Goal: Task Accomplishment & Management: Manage account settings

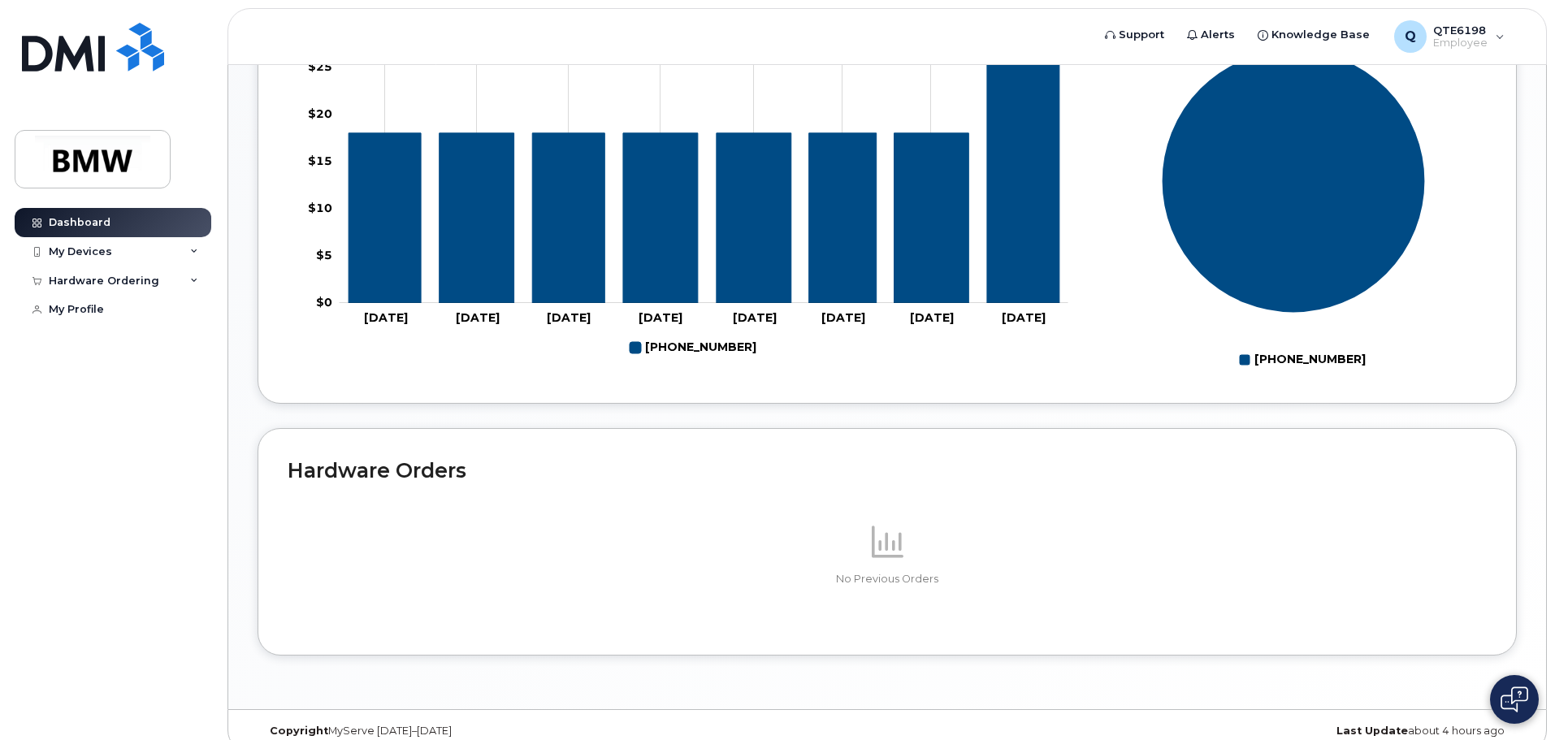
scroll to position [729, 0]
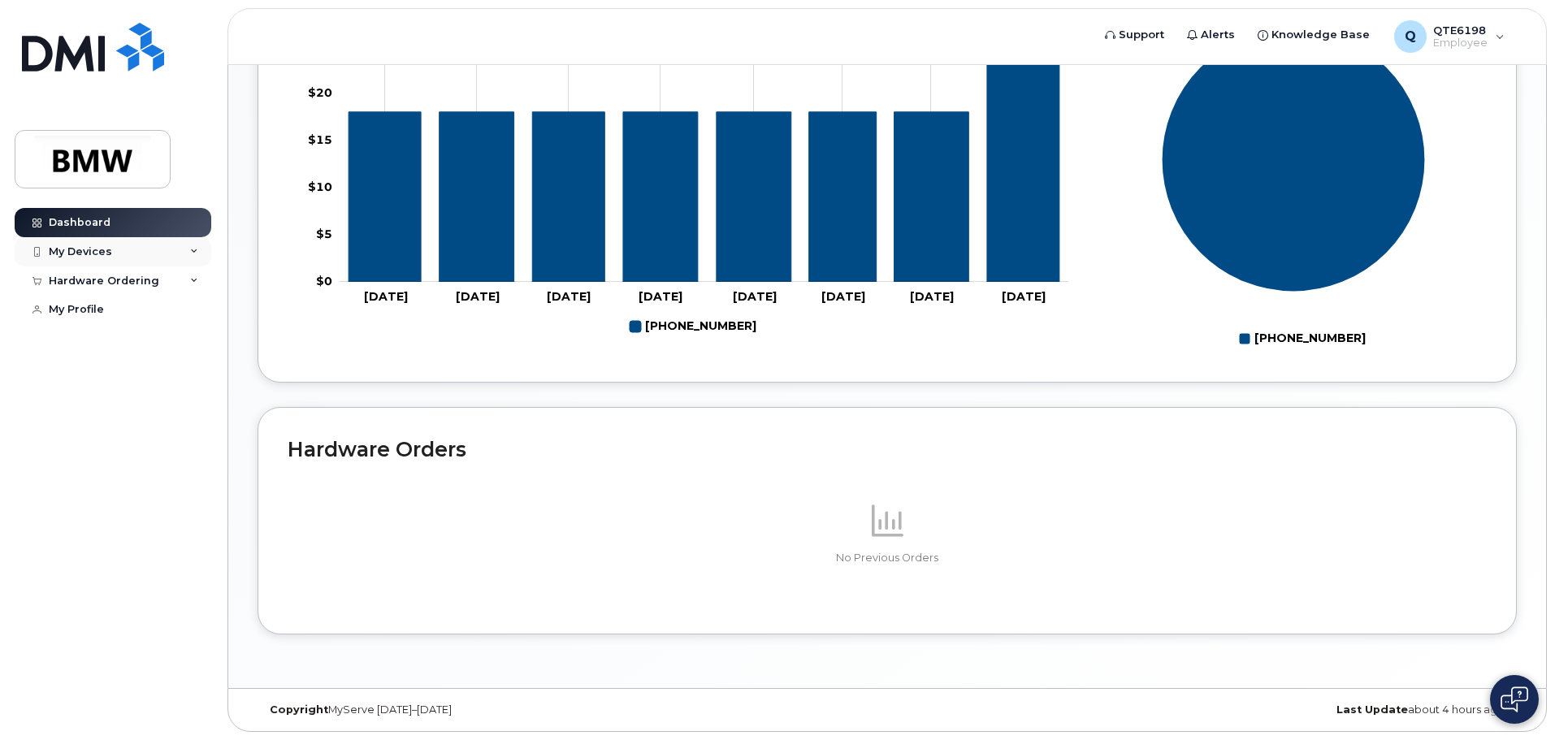
click at [94, 256] on div "My Devices" at bounding box center [80, 251] width 63 height 13
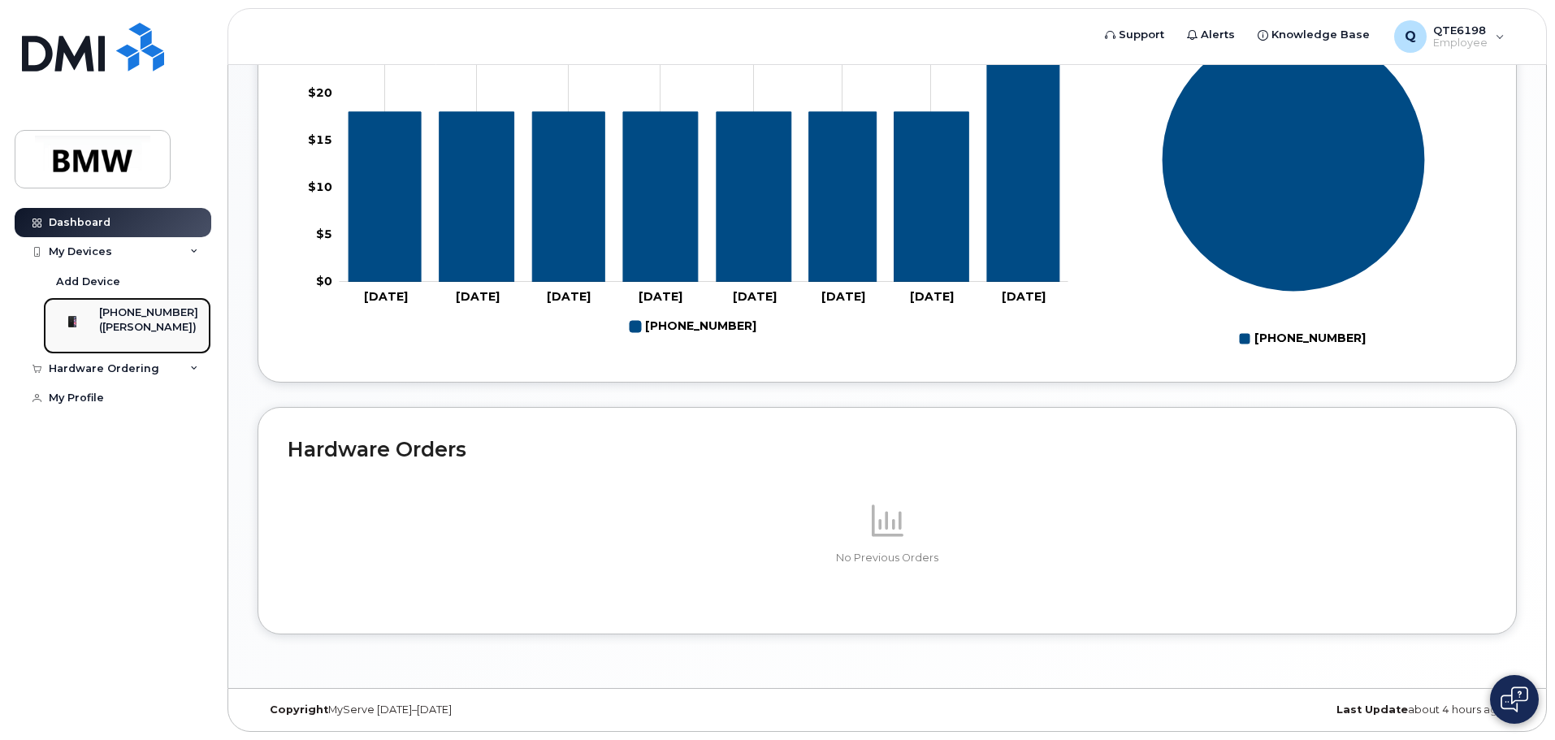
click at [158, 322] on div "([PERSON_NAME])" at bounding box center [148, 327] width 99 height 15
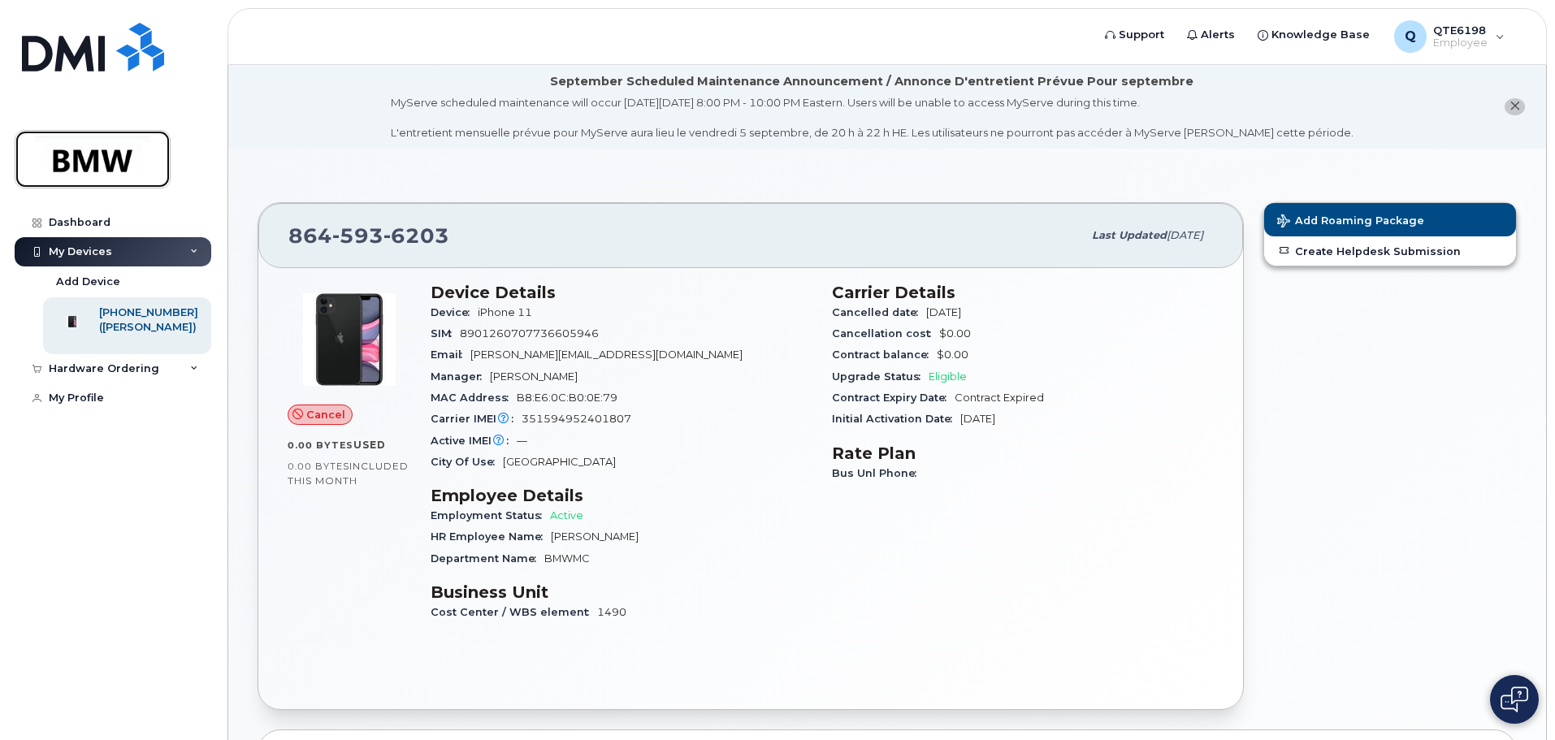
click at [102, 159] on img at bounding box center [92, 159] width 125 height 47
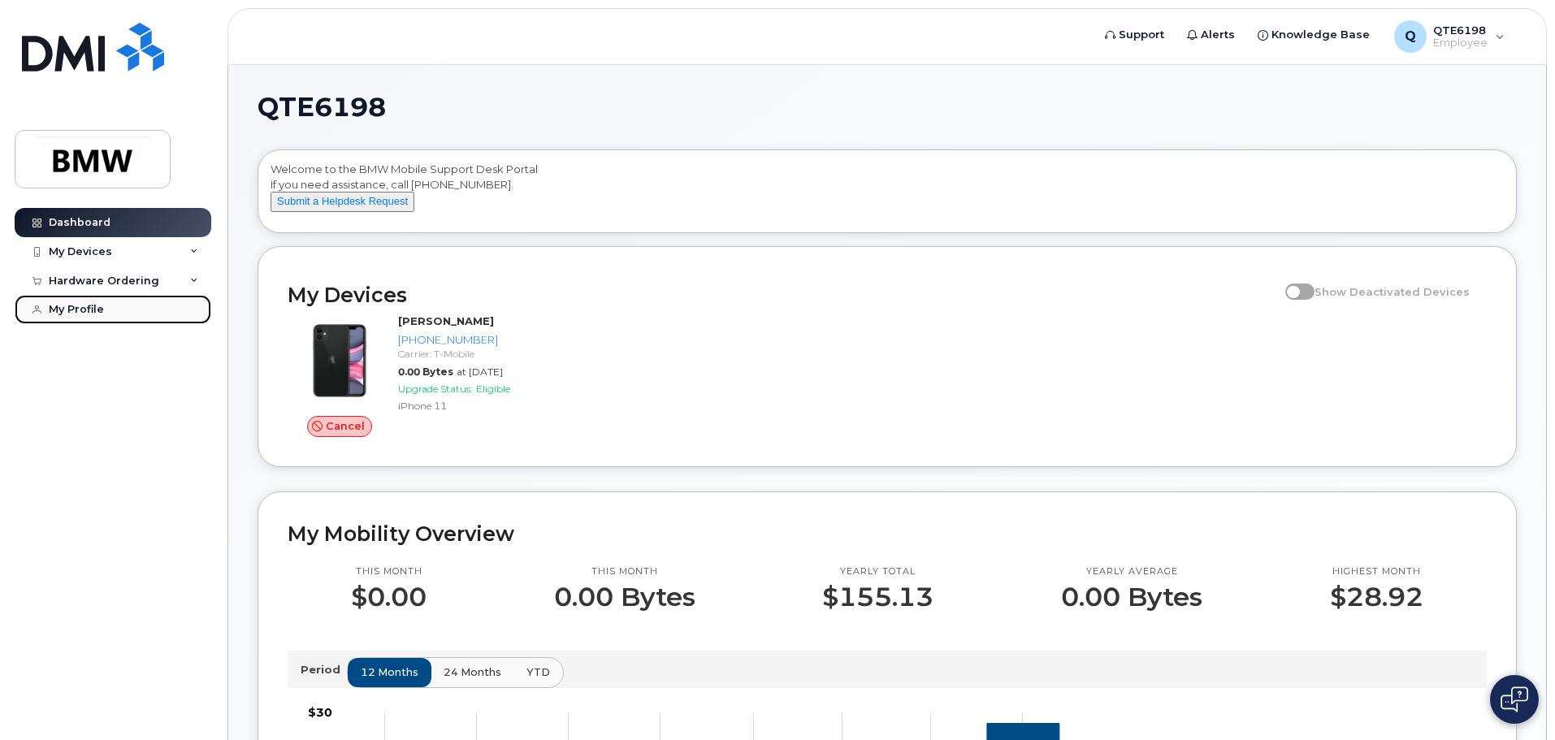
click at [108, 313] on link "My Profile" at bounding box center [113, 309] width 197 height 29
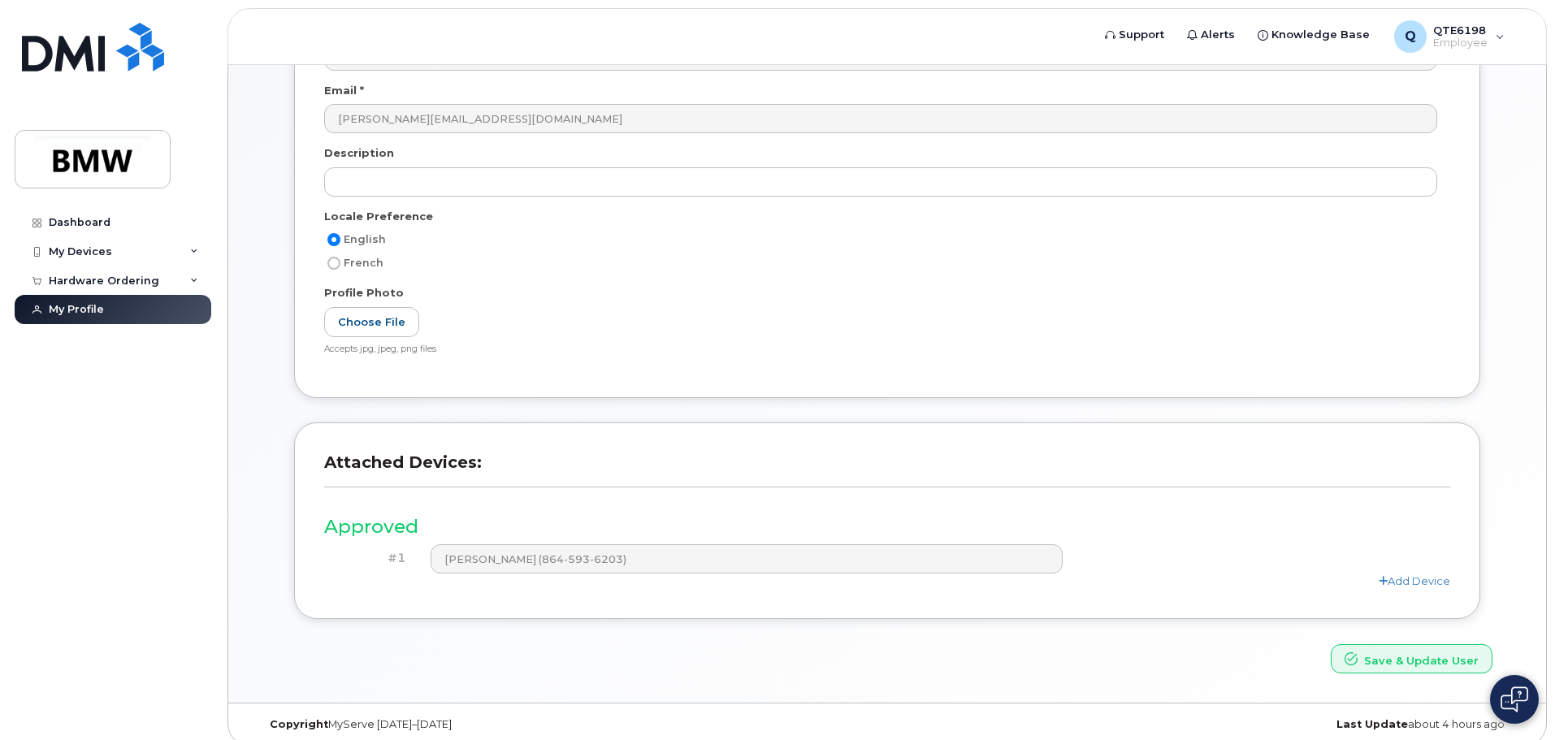
scroll to position [308, 0]
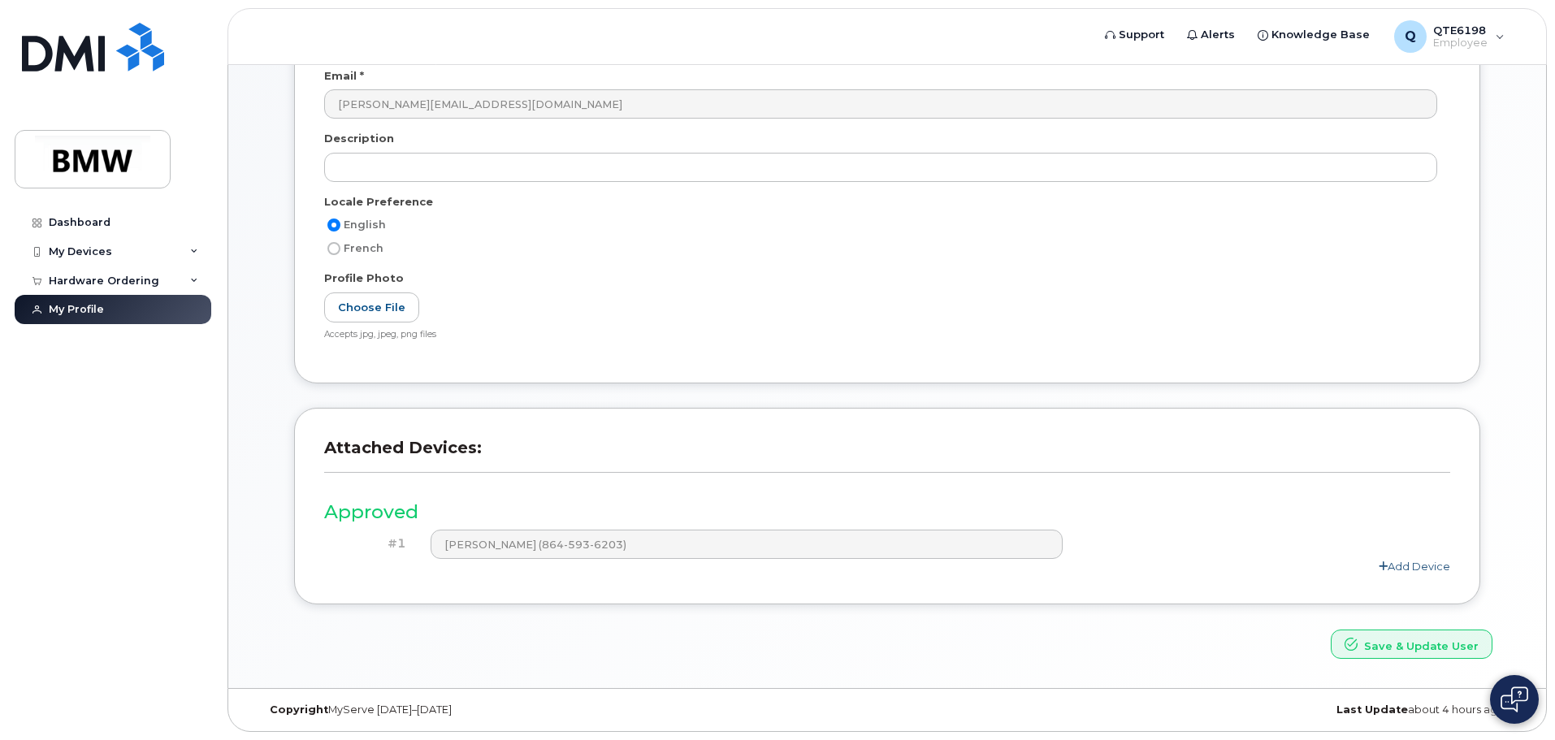
click at [1422, 565] on link "Add Device" at bounding box center [1414, 566] width 71 height 13
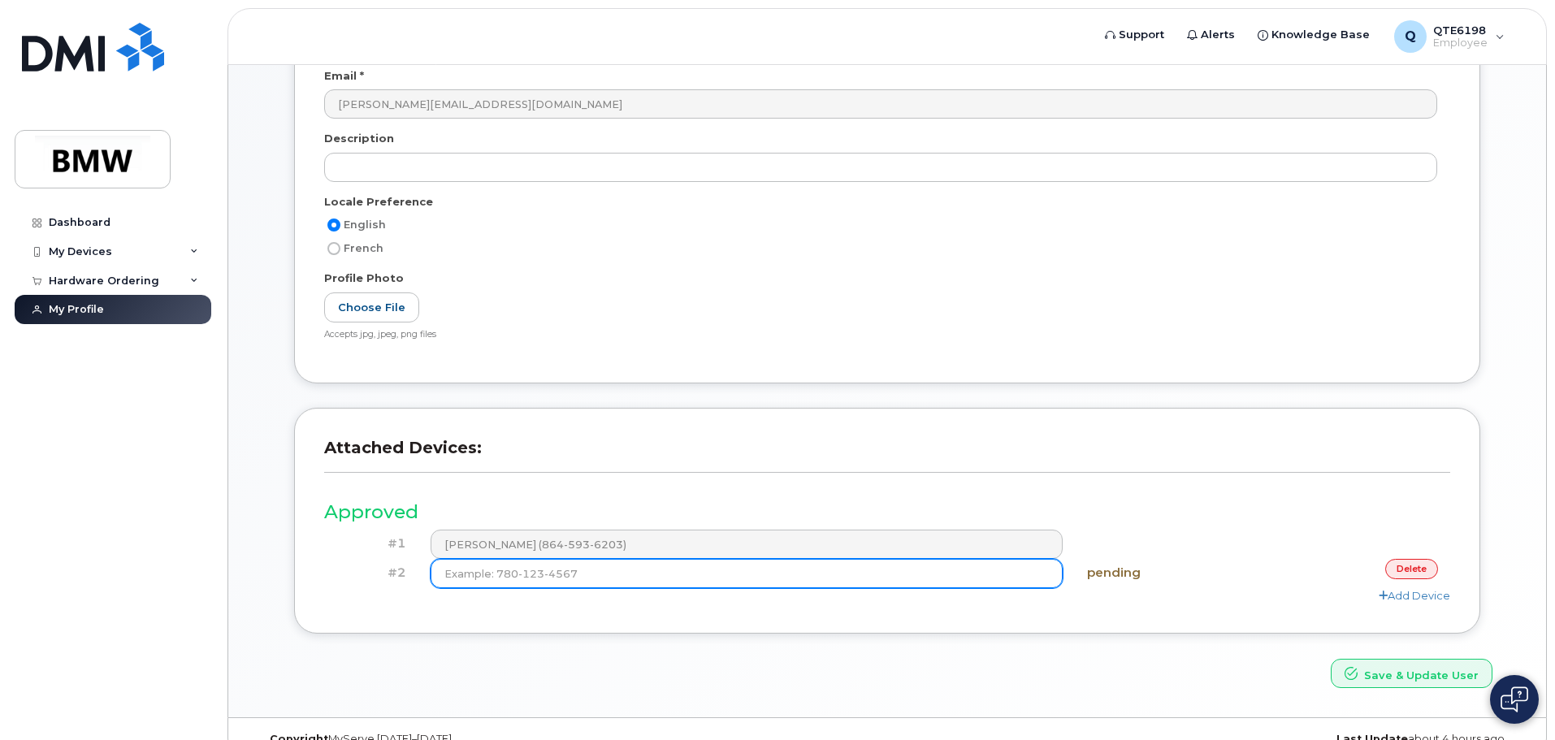
click at [729, 578] on input at bounding box center [747, 573] width 633 height 29
click at [569, 578] on input at bounding box center [747, 573] width 633 height 29
type input "(864) 787-2717"
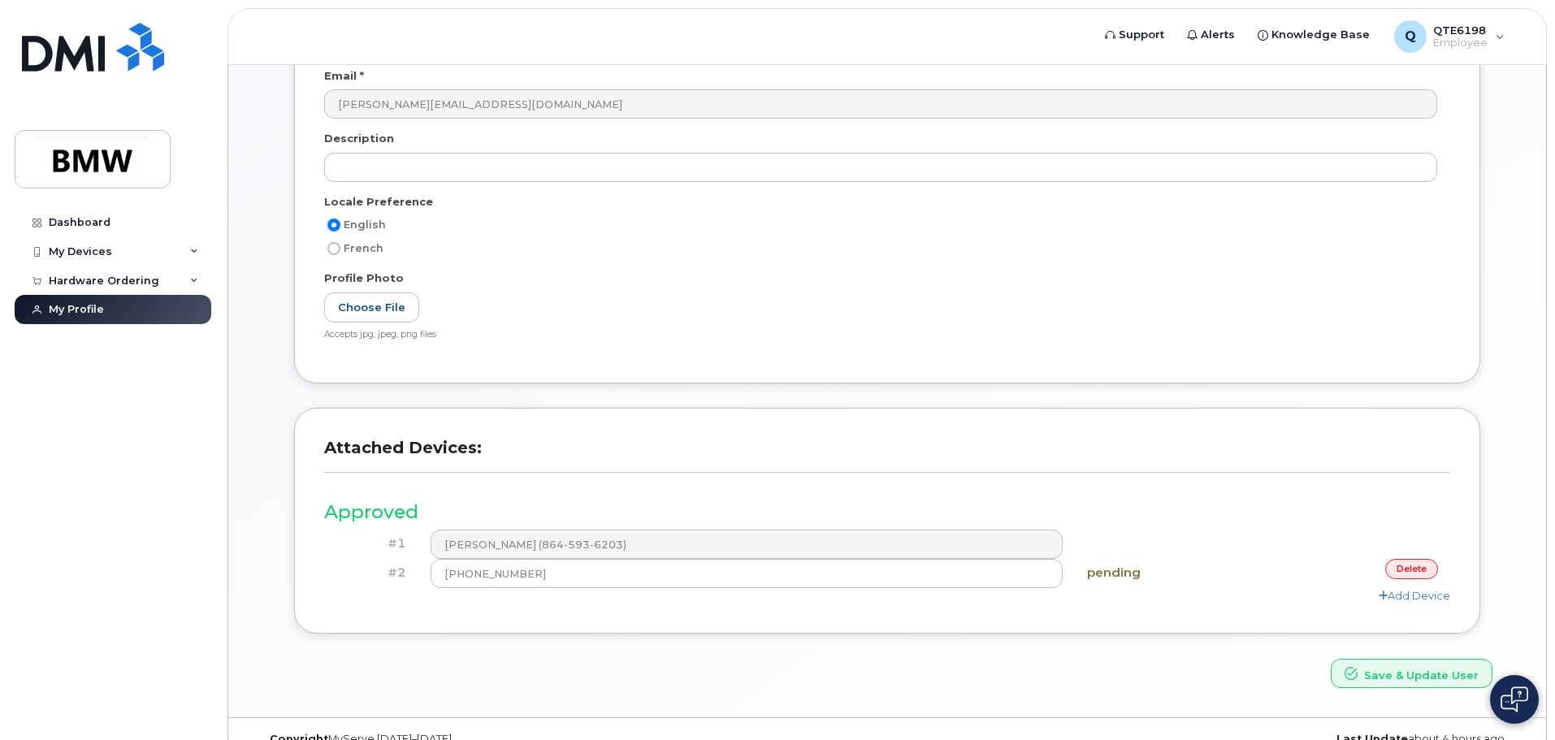
click at [1267, 606] on div "Attached Devices: Approved #1 SHARMA, SHRUTHI (864-593-6203) #2 (864) 787-2717 …" at bounding box center [887, 521] width 1186 height 226
click at [1393, 674] on button "Save & Update User" at bounding box center [1412, 674] width 162 height 30
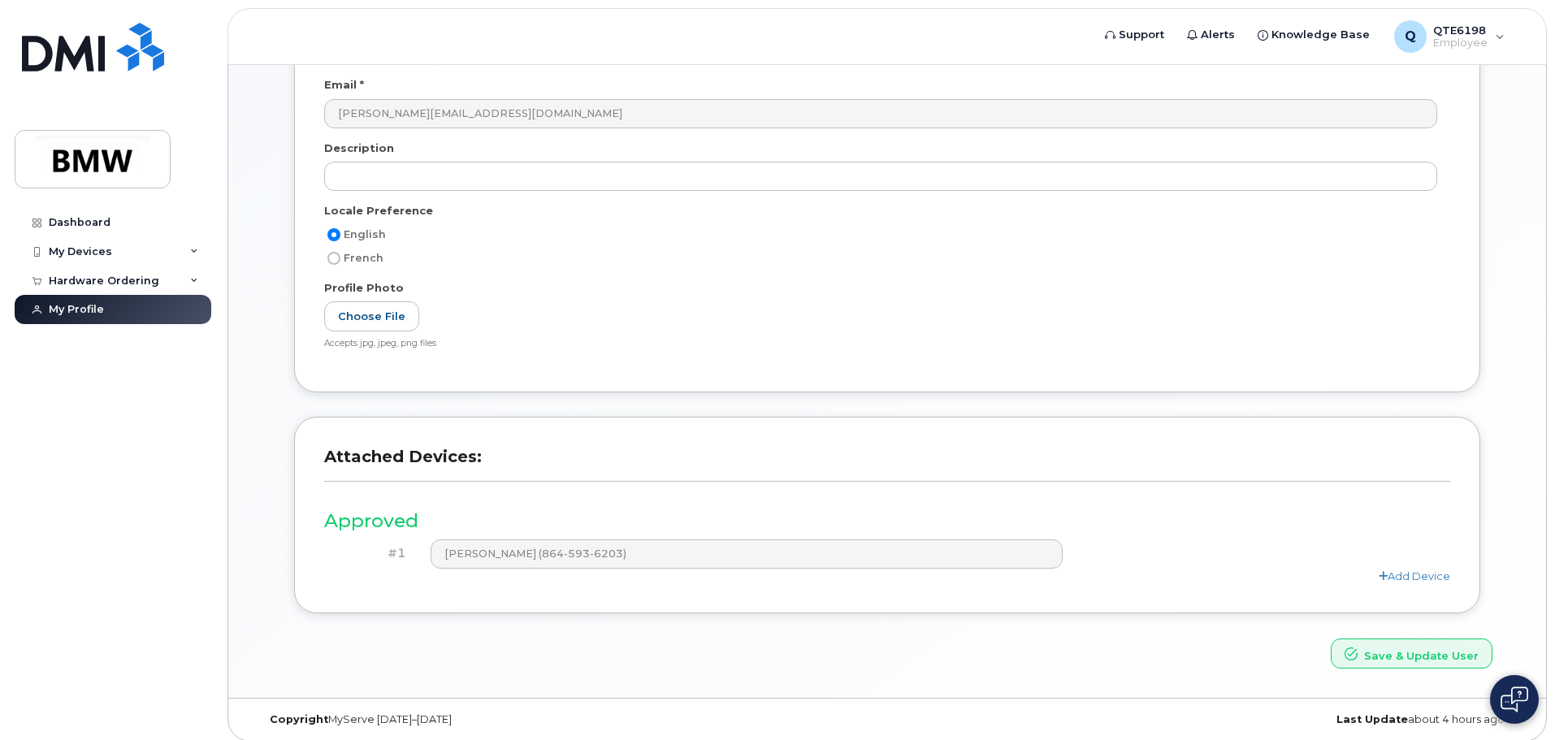
scroll to position [448, 0]
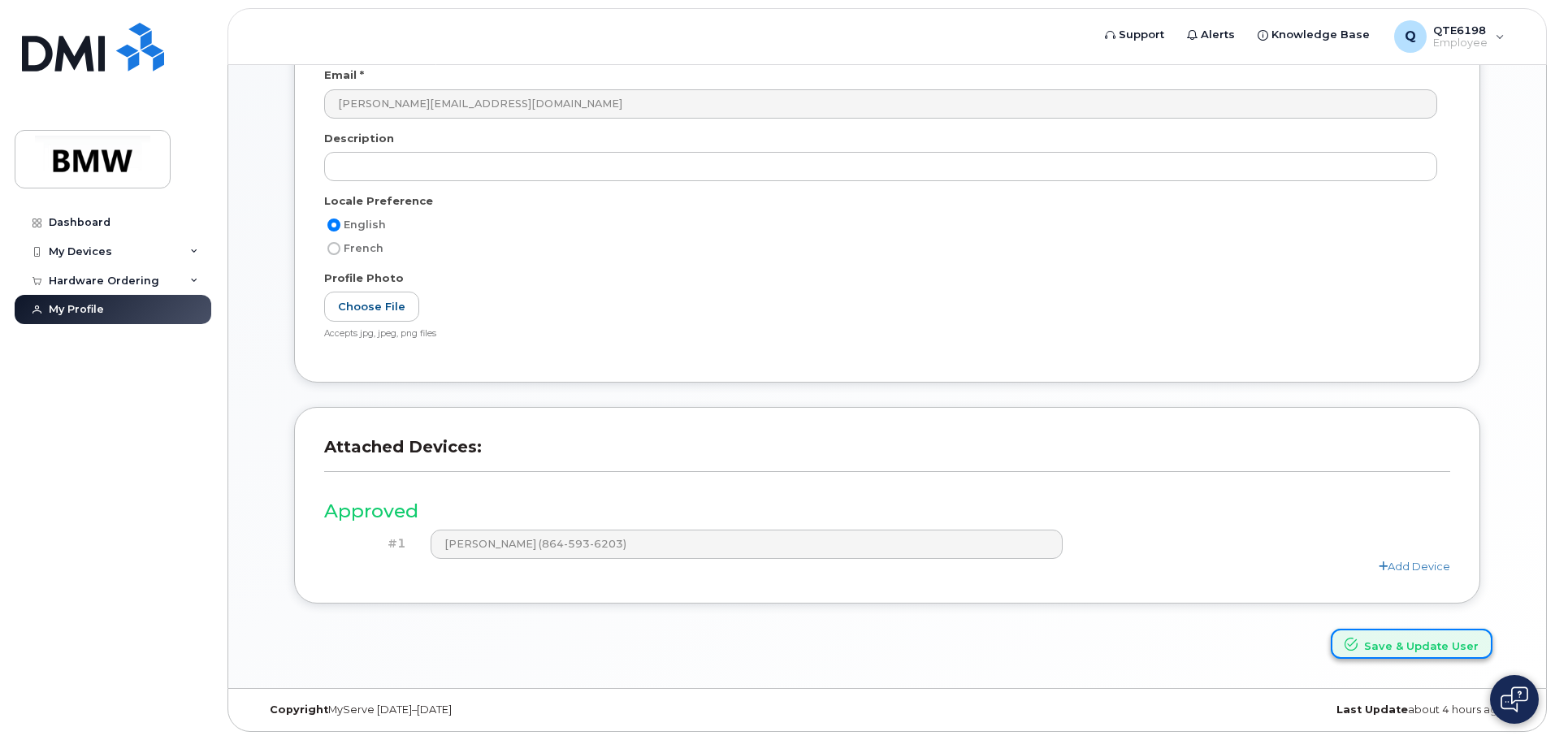
click at [1397, 648] on button "Save & Update User" at bounding box center [1412, 644] width 162 height 30
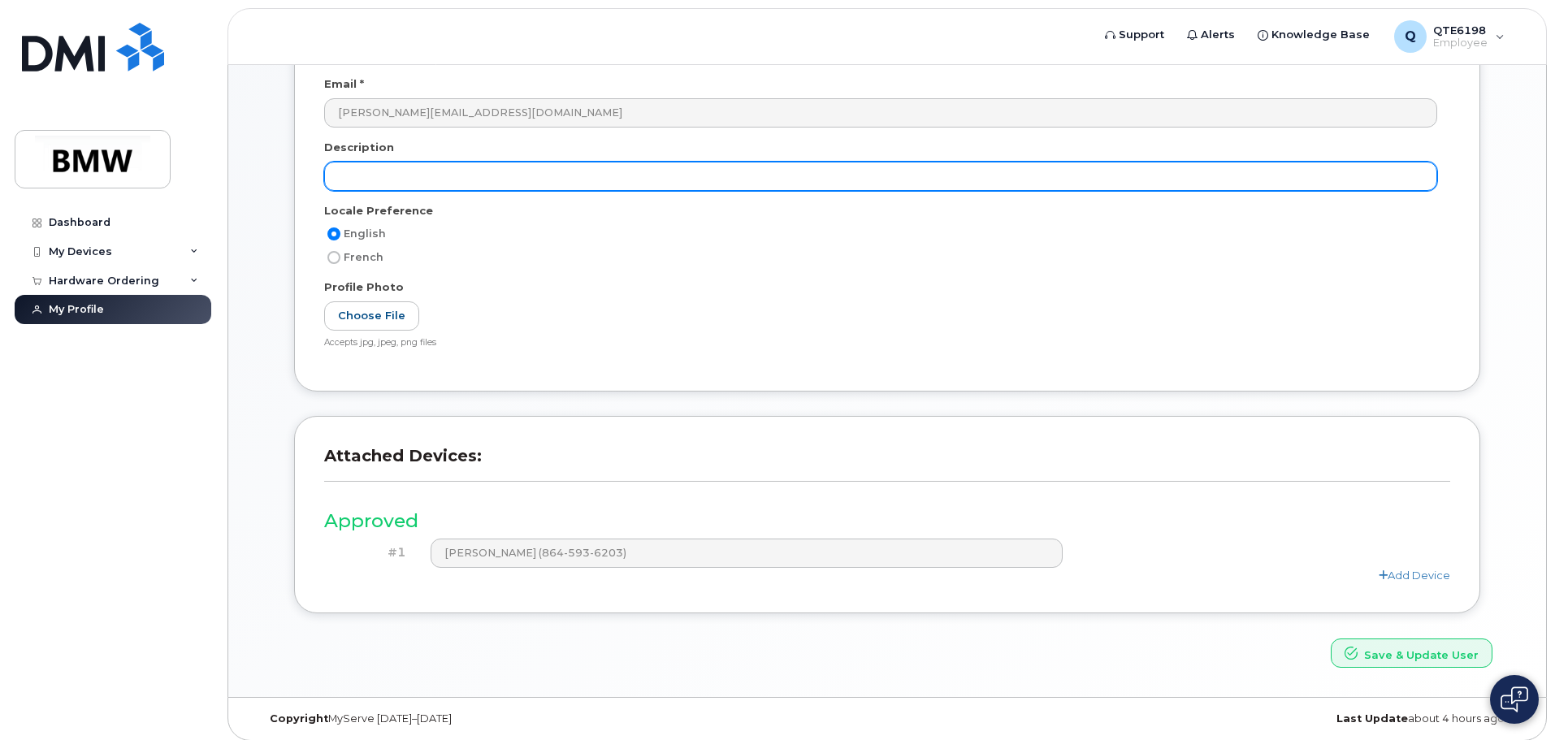
scroll to position [378, 0]
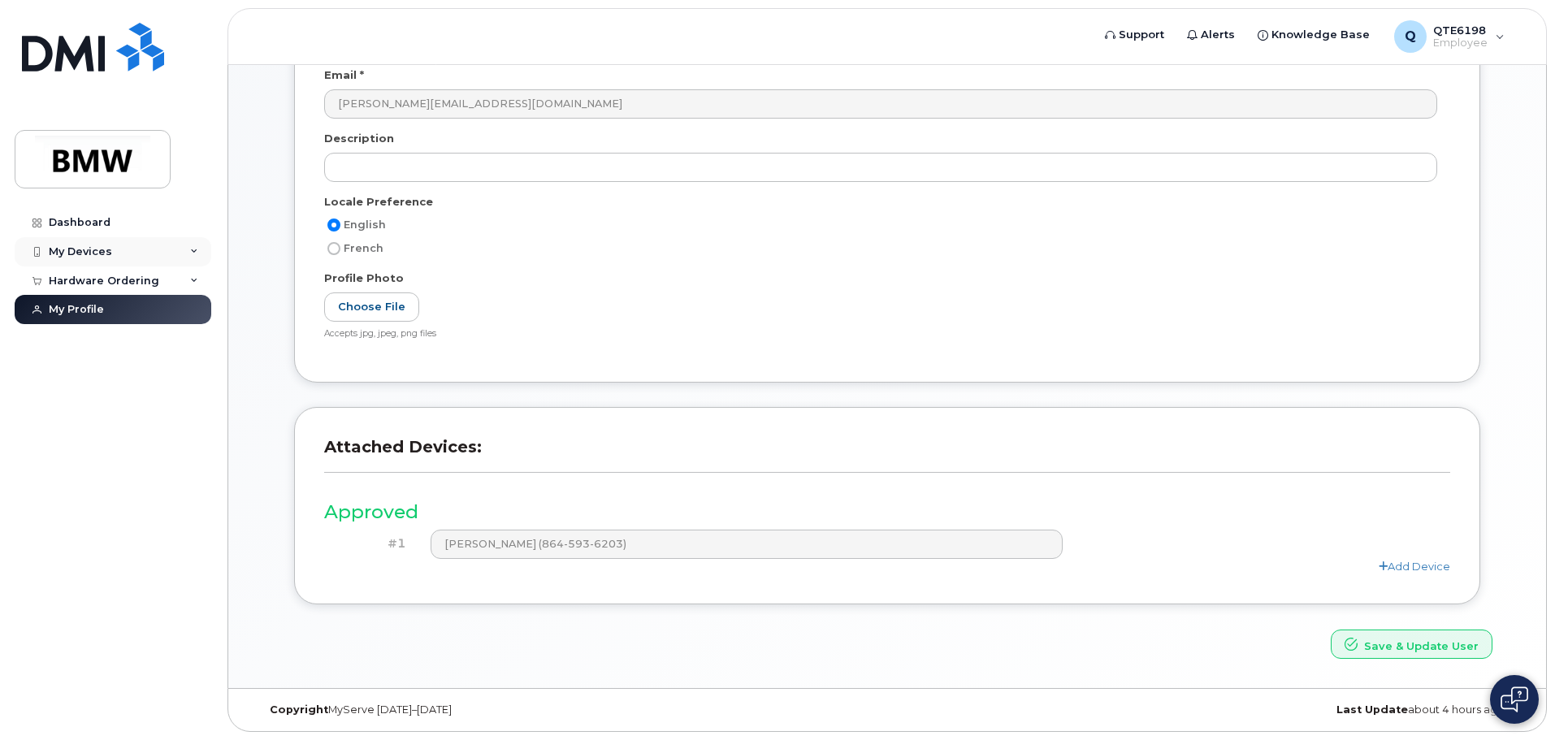
click at [85, 257] on div "My Devices" at bounding box center [80, 251] width 63 height 13
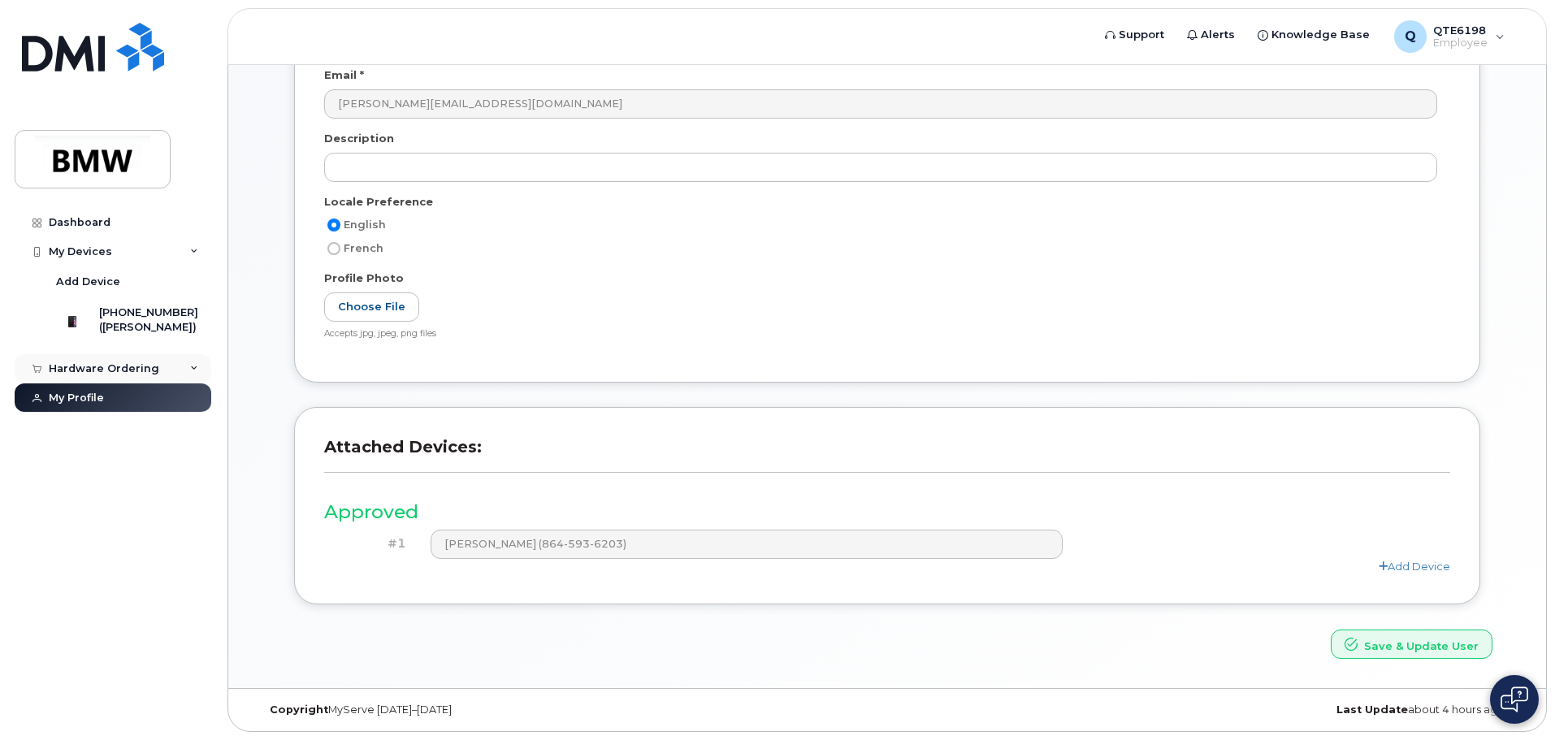
click at [107, 374] on div "Hardware Ordering" at bounding box center [104, 368] width 110 height 13
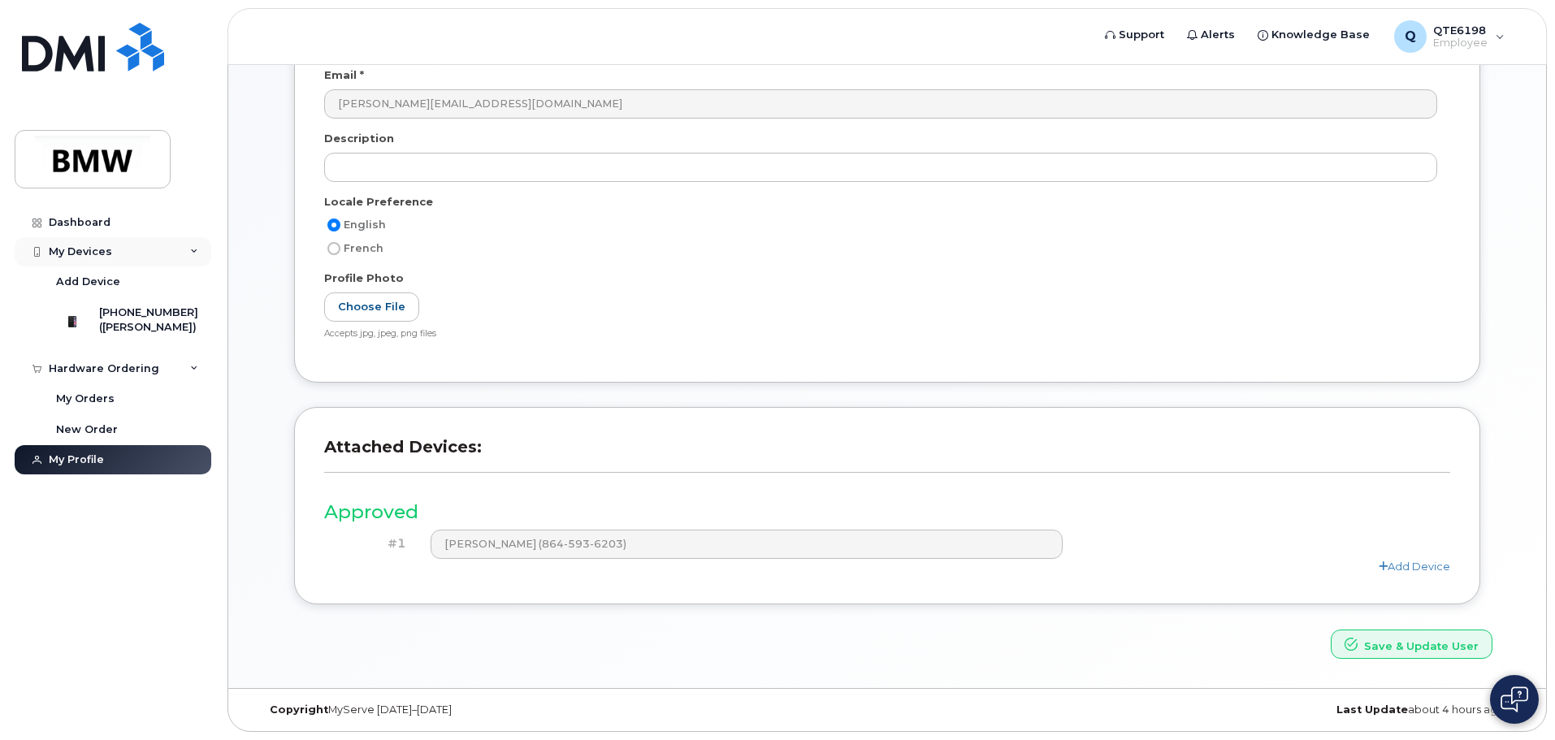
click at [121, 253] on div "My Devices" at bounding box center [113, 251] width 197 height 29
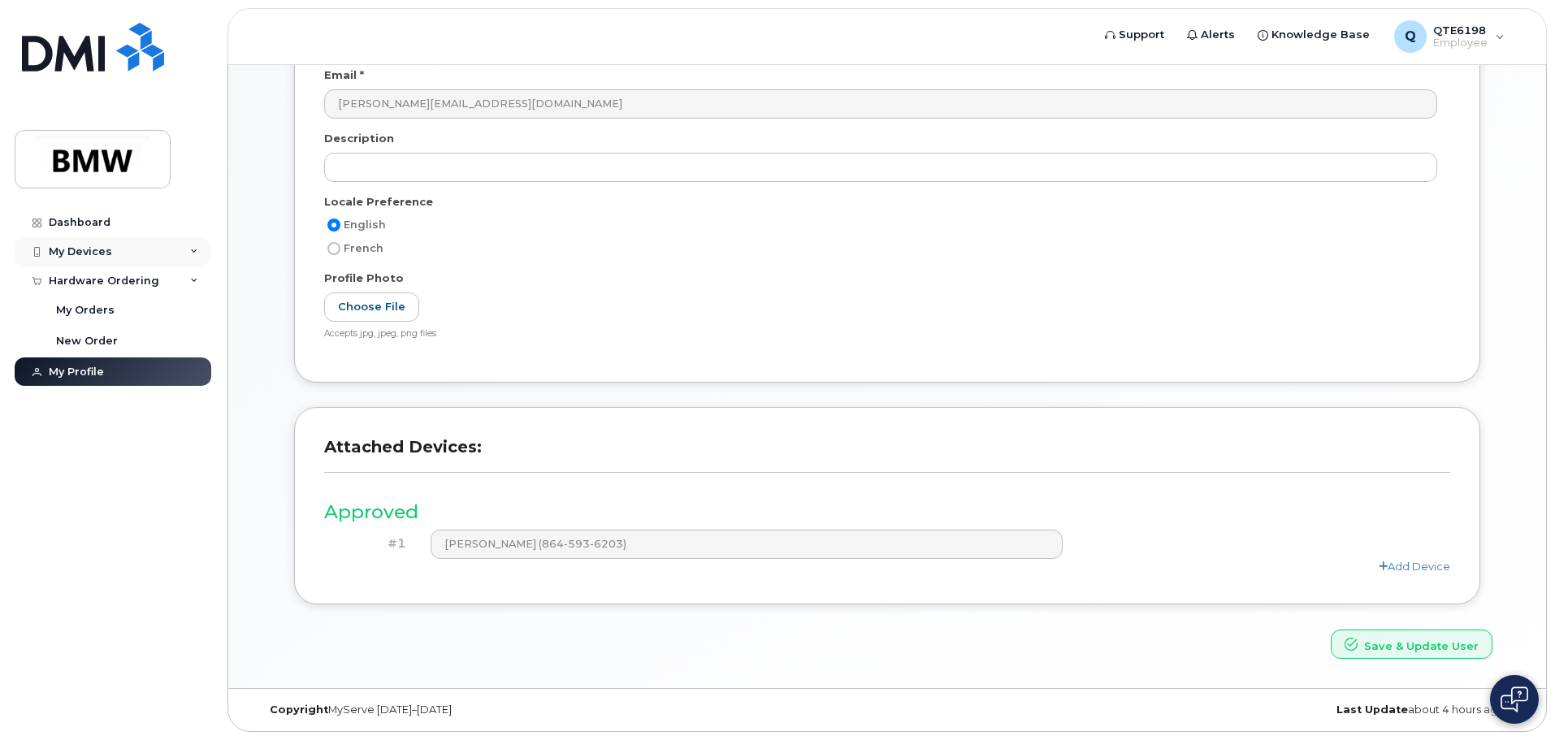
click at [121, 253] on div "My Devices" at bounding box center [113, 251] width 197 height 29
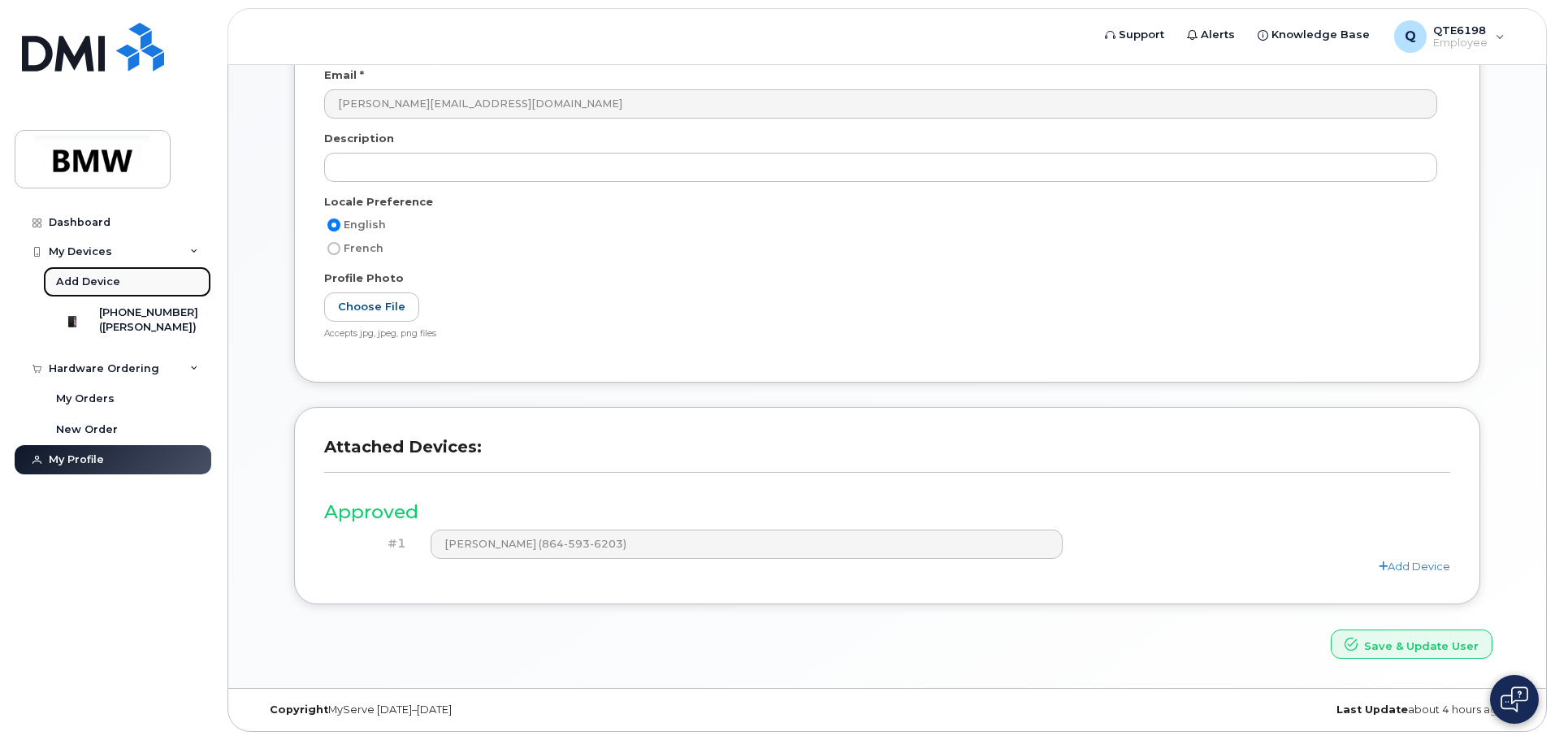
click at [109, 279] on div "Add Device" at bounding box center [88, 282] width 64 height 15
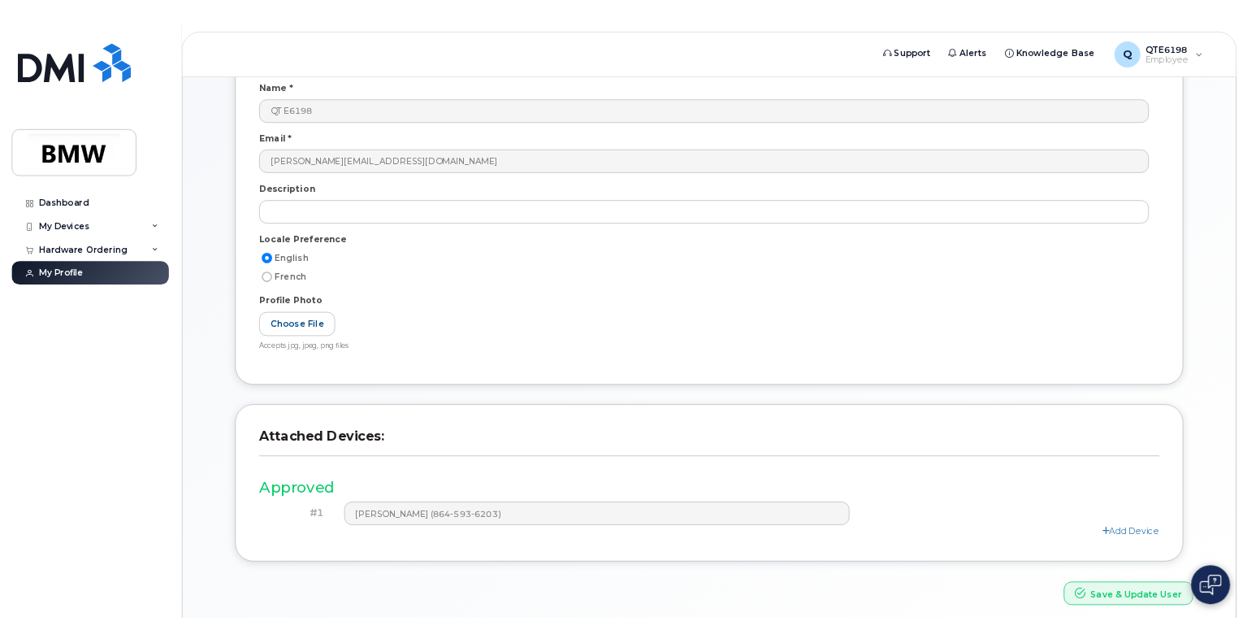
scroll to position [244, 0]
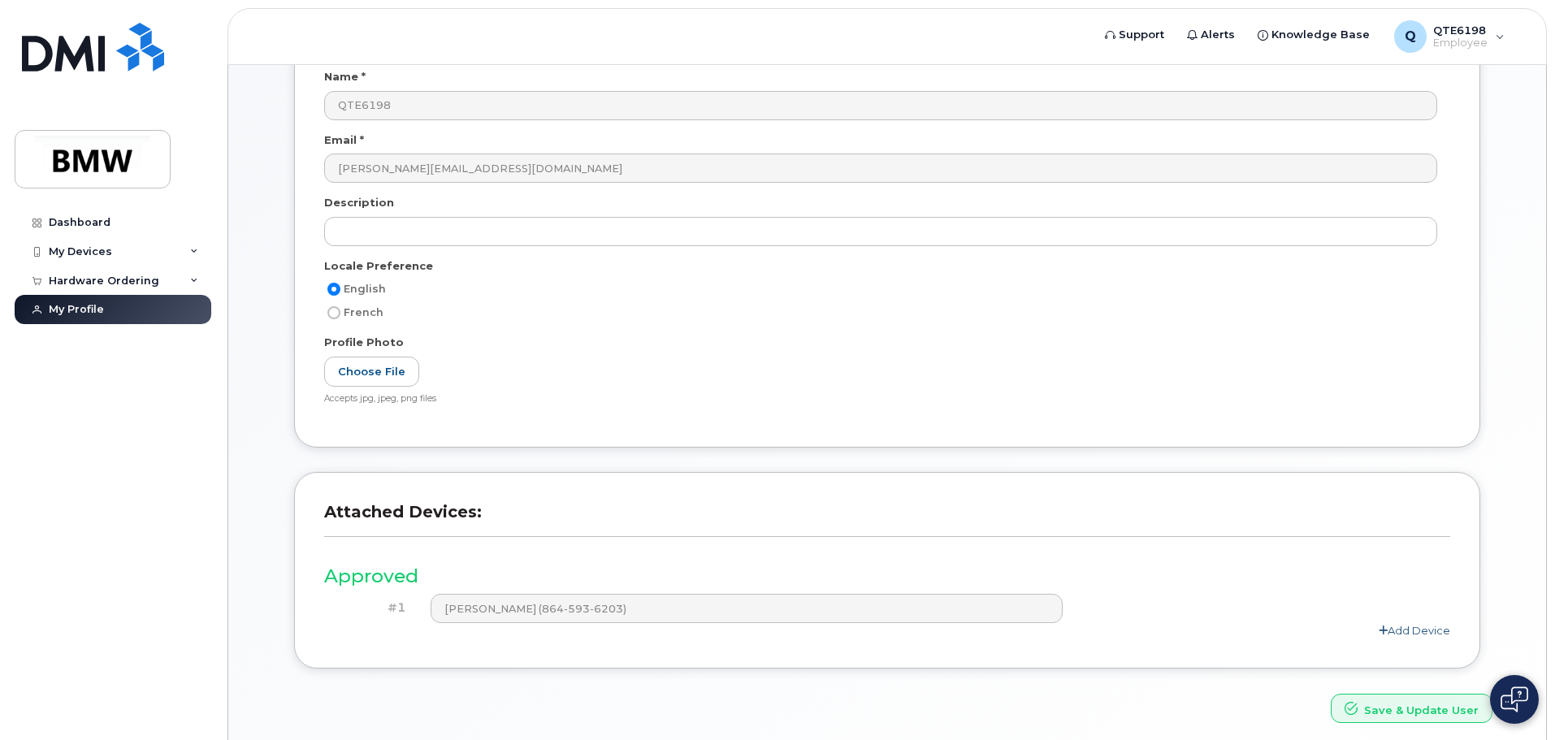
click at [1414, 628] on link "Add Device" at bounding box center [1414, 630] width 71 height 13
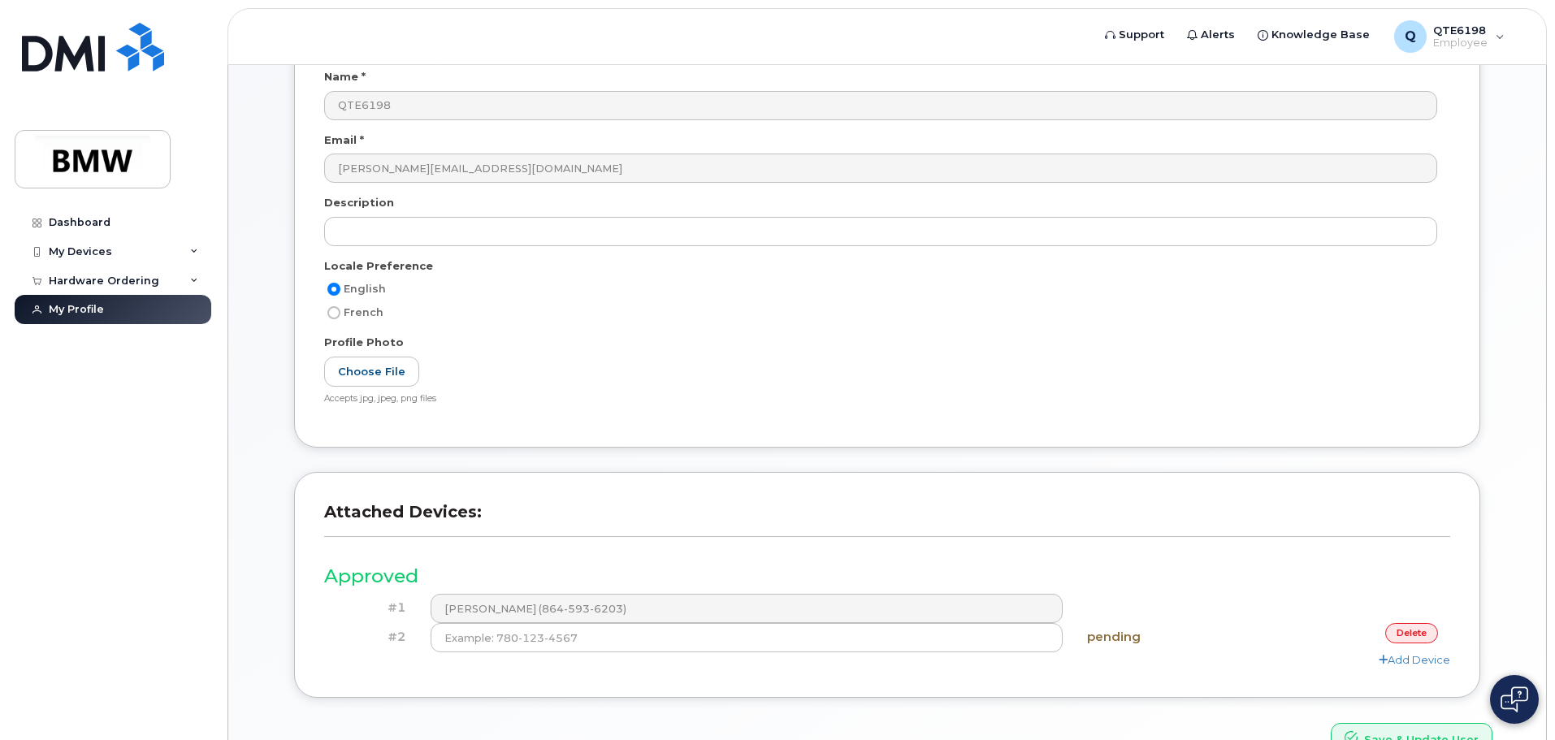
click at [1258, 608] on div "#1 [PERSON_NAME] (864-593-6203)" at bounding box center [887, 608] width 1126 height 29
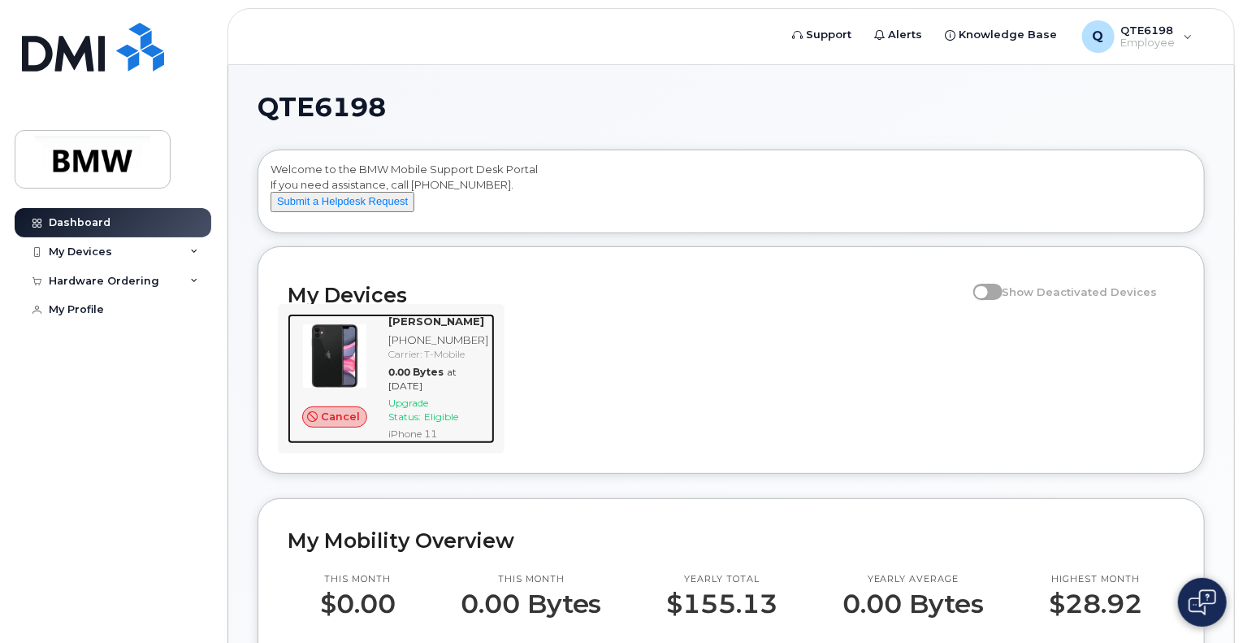
click at [349, 424] on span "Cancel" at bounding box center [340, 416] width 39 height 15
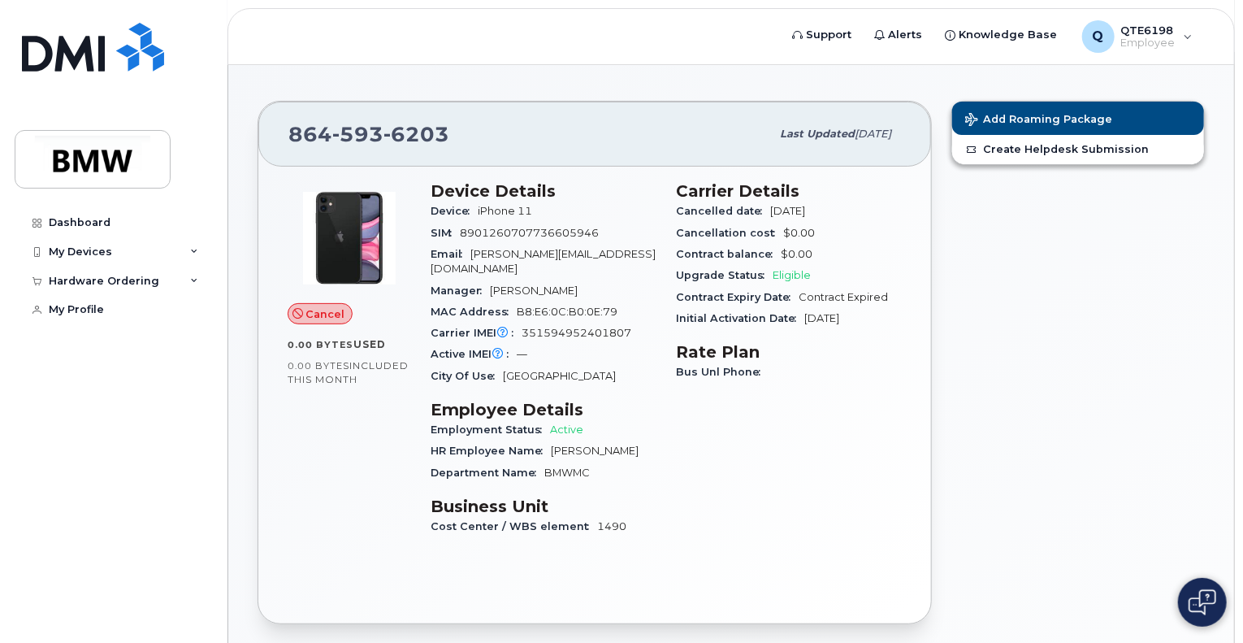
scroll to position [107, 0]
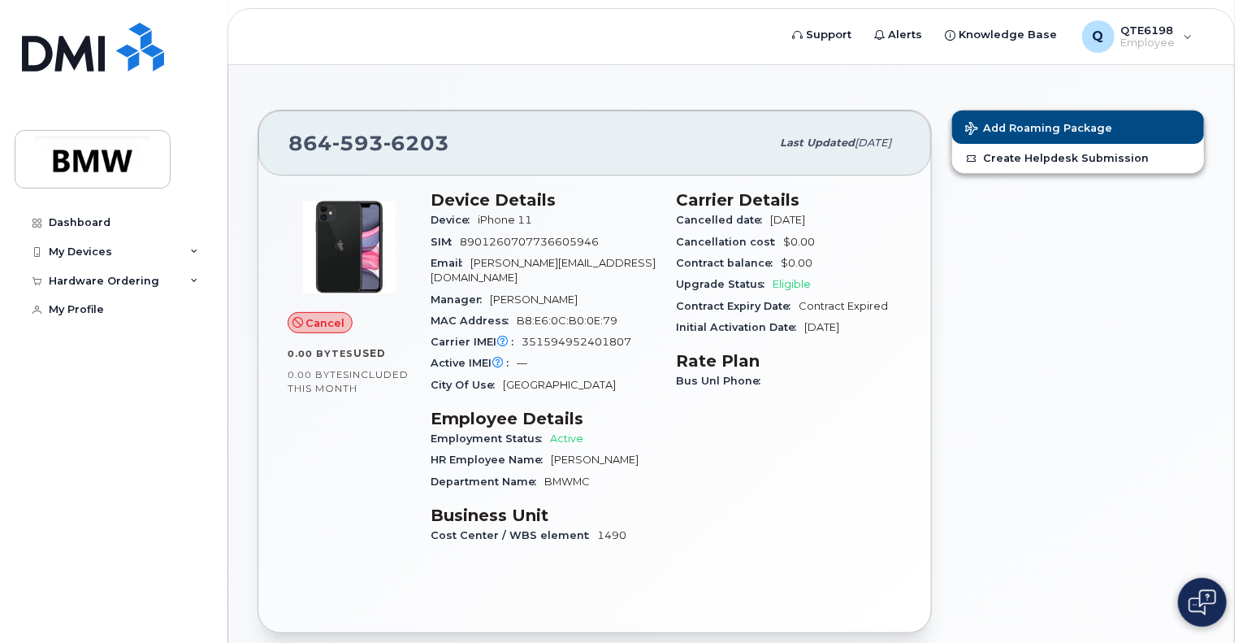
click at [325, 315] on span "Cancel" at bounding box center [325, 322] width 39 height 15
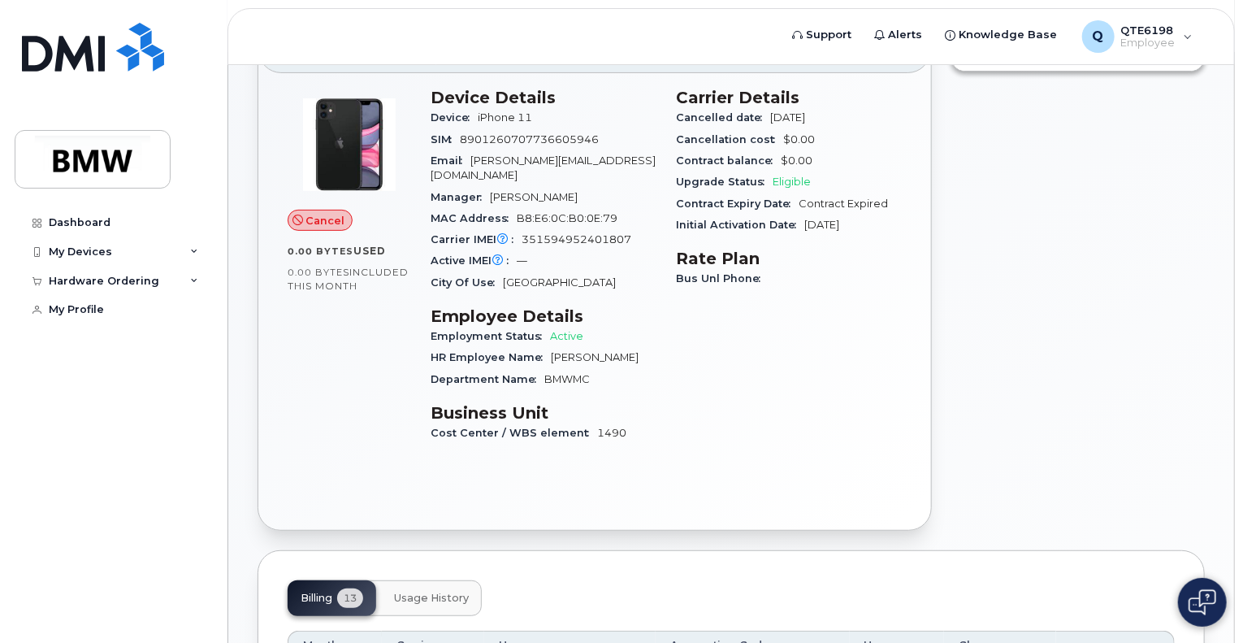
scroll to position [0, 0]
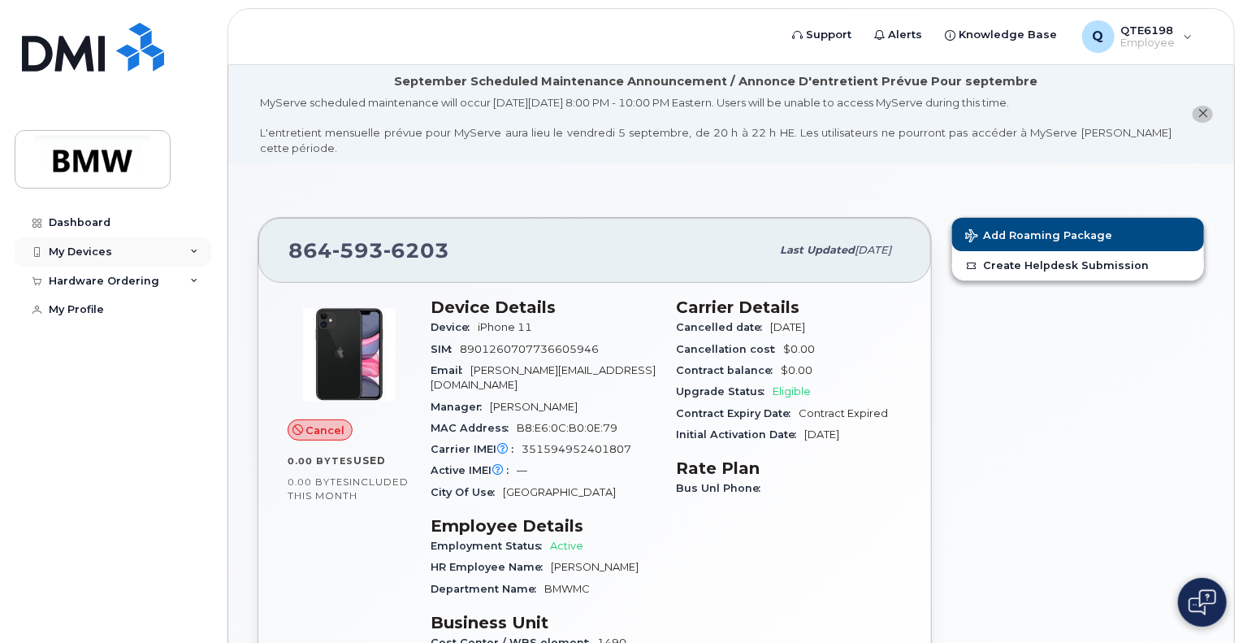
click at [194, 252] on icon at bounding box center [194, 252] width 8 height 8
click at [117, 253] on div "My Devices" at bounding box center [113, 251] width 197 height 29
click at [93, 243] on div "My Devices" at bounding box center [113, 251] width 197 height 29
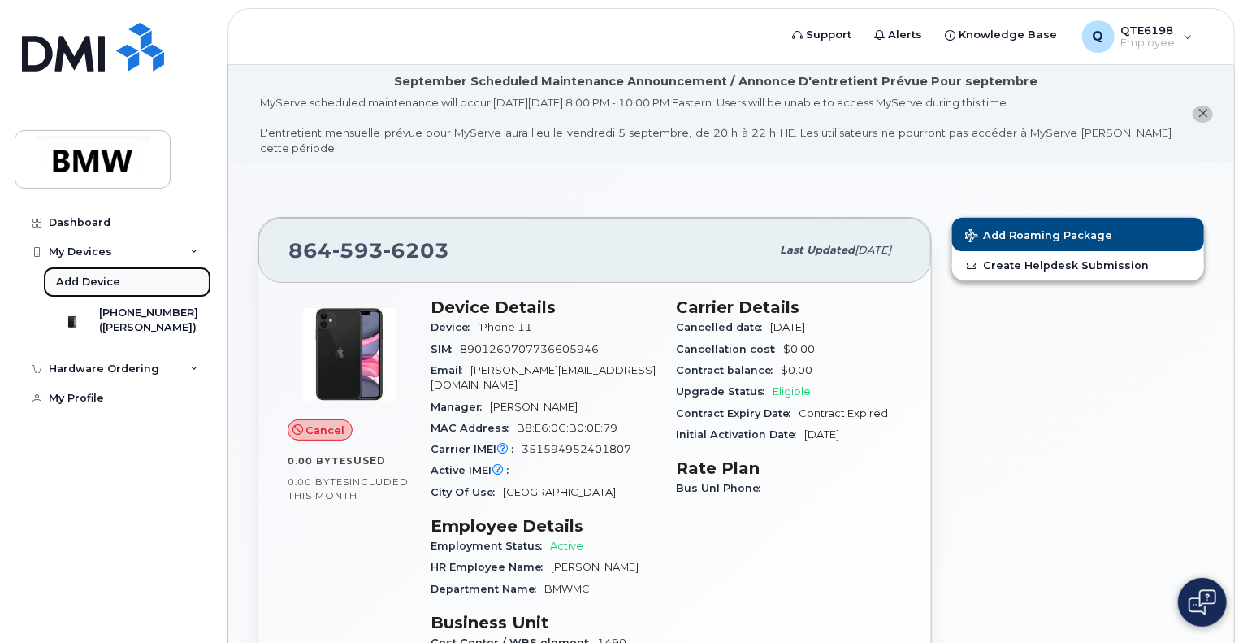
click at [93, 280] on div "Add Device" at bounding box center [88, 282] width 64 height 15
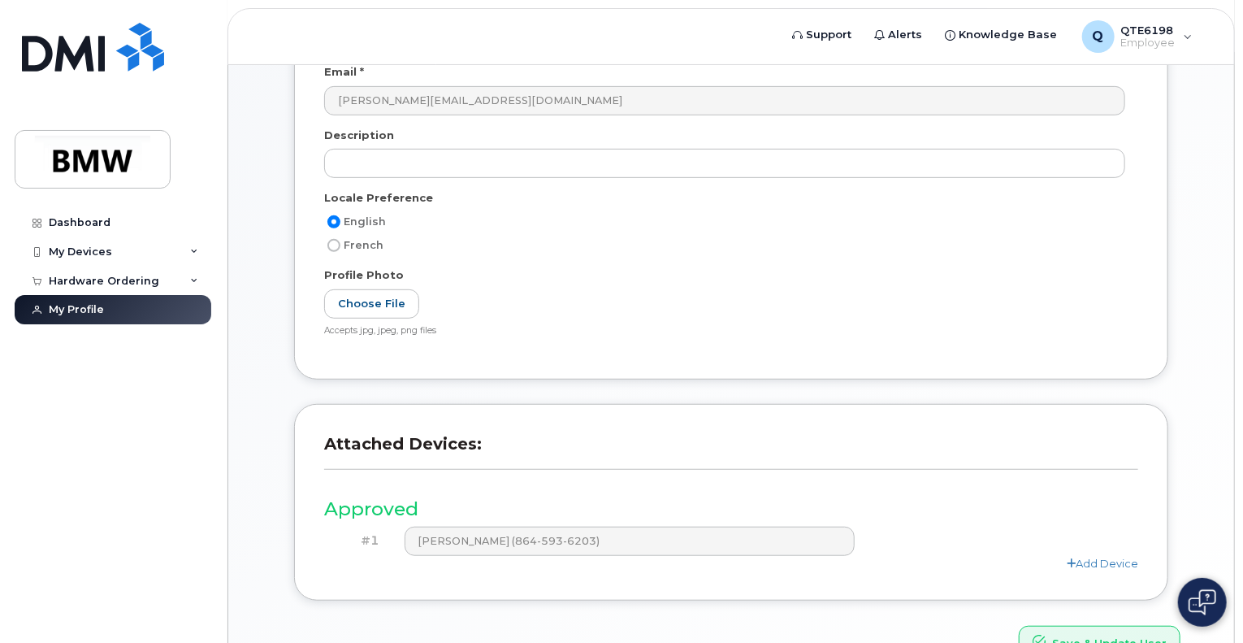
scroll to position [404, 0]
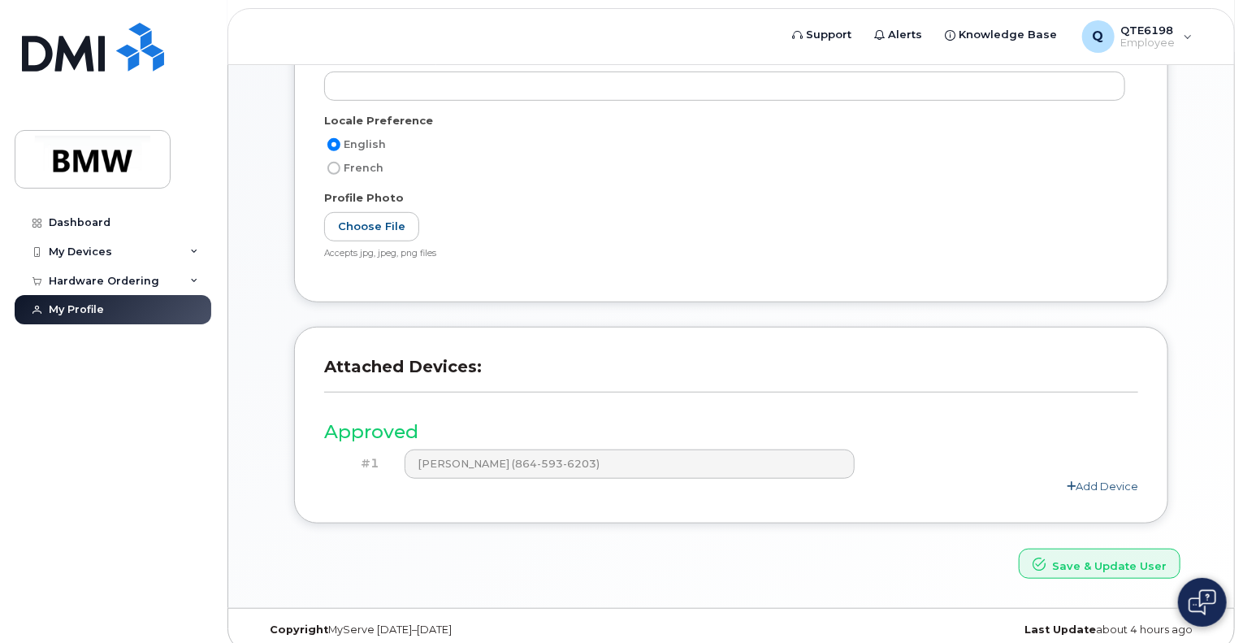
click at [1081, 479] on link "Add Device" at bounding box center [1102, 485] width 71 height 13
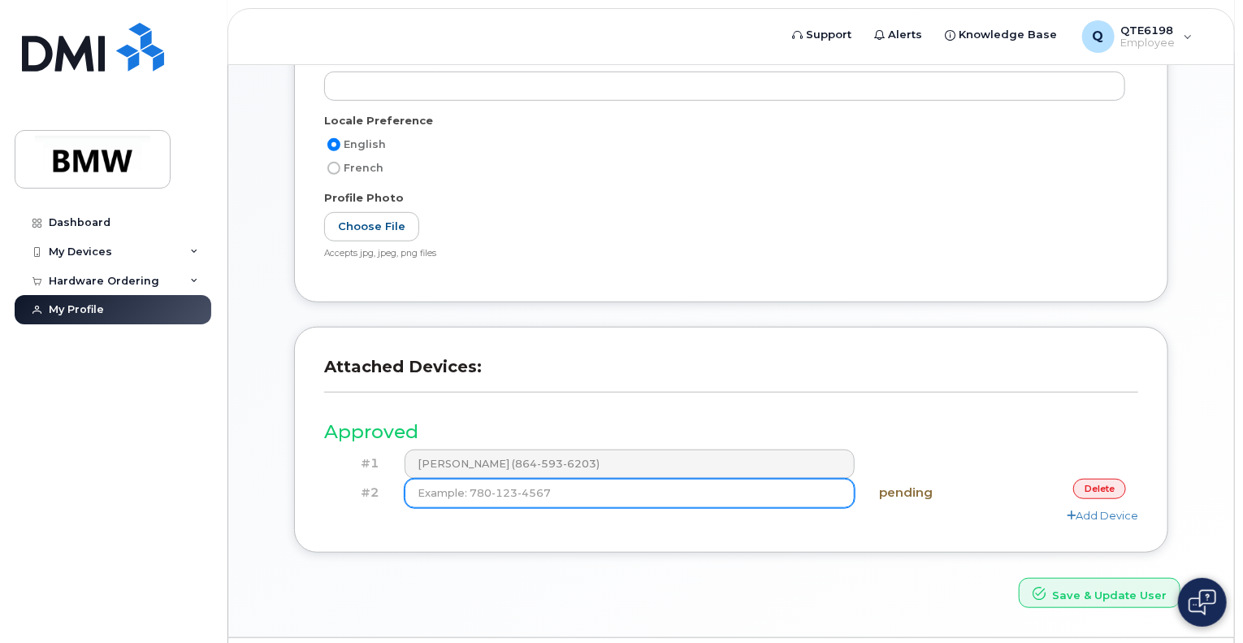
click at [552, 479] on input at bounding box center [630, 493] width 451 height 29
type input "(864) 787-2712"
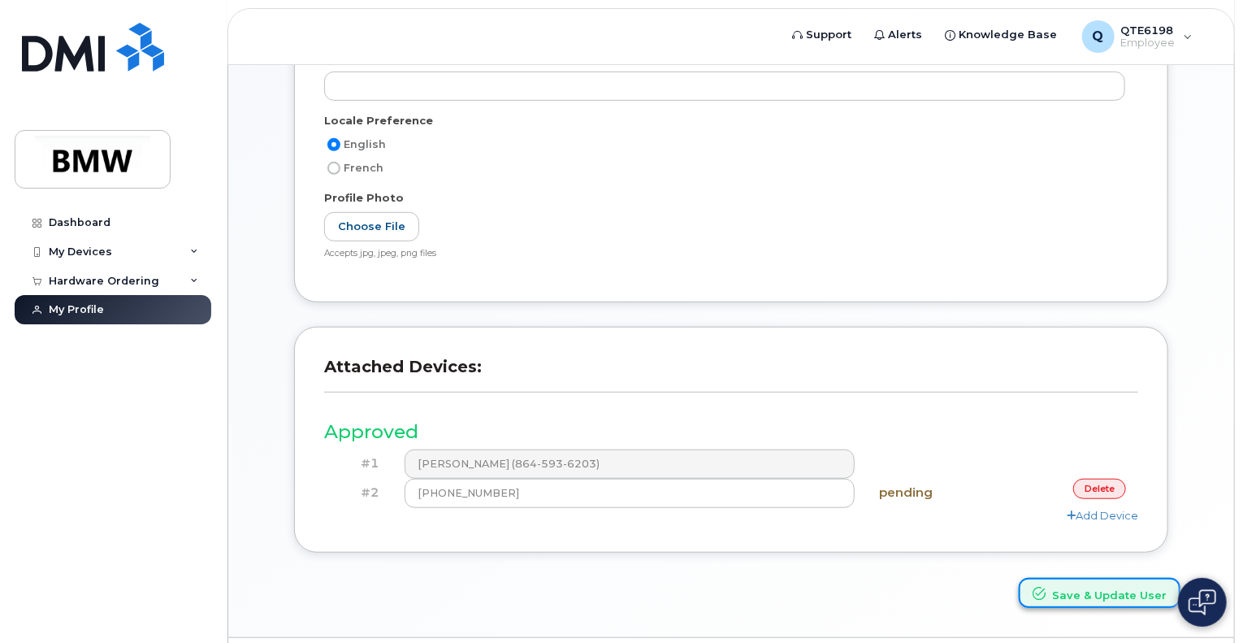
click at [1064, 578] on button "Save & Update User" at bounding box center [1100, 593] width 162 height 30
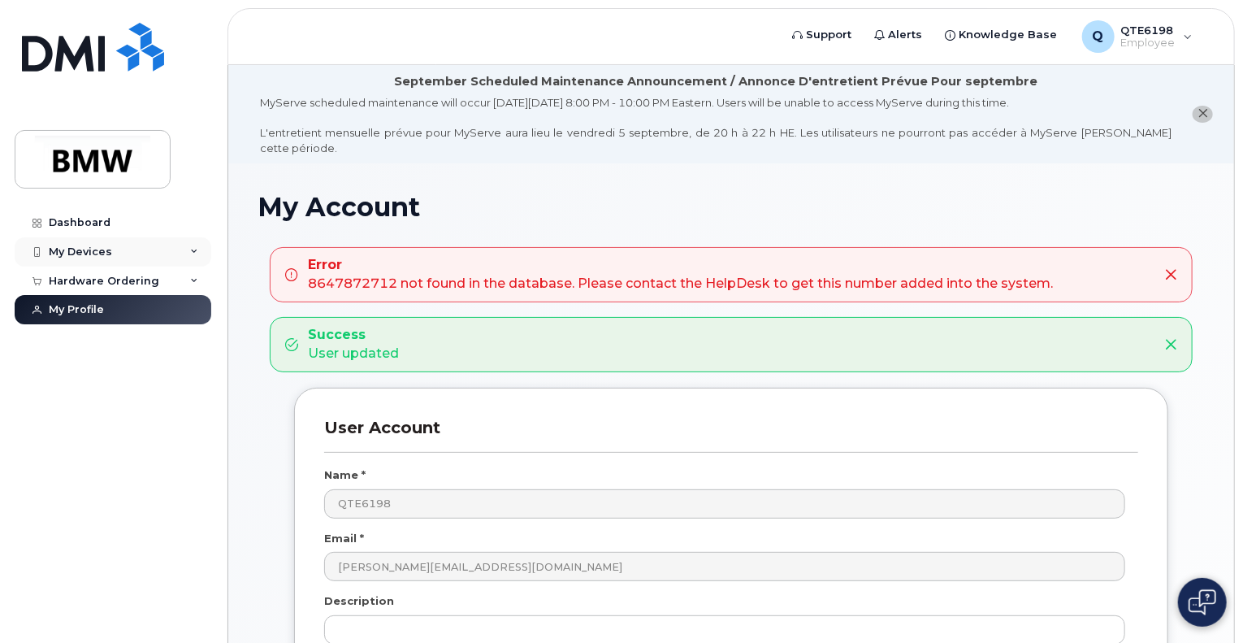
click at [109, 252] on div "My Devices" at bounding box center [80, 251] width 63 height 13
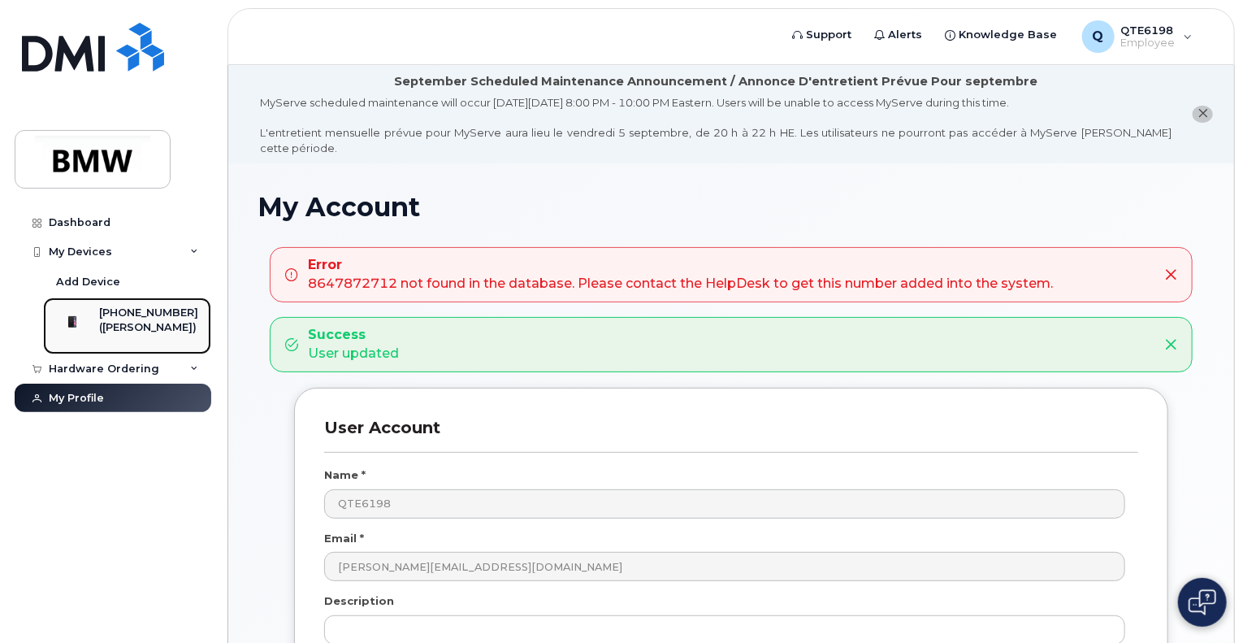
click at [144, 304] on link "864-593-6203 (SHARMA, SHRUTHI)" at bounding box center [127, 325] width 168 height 57
